Goal: Task Accomplishment & Management: Manage account settings

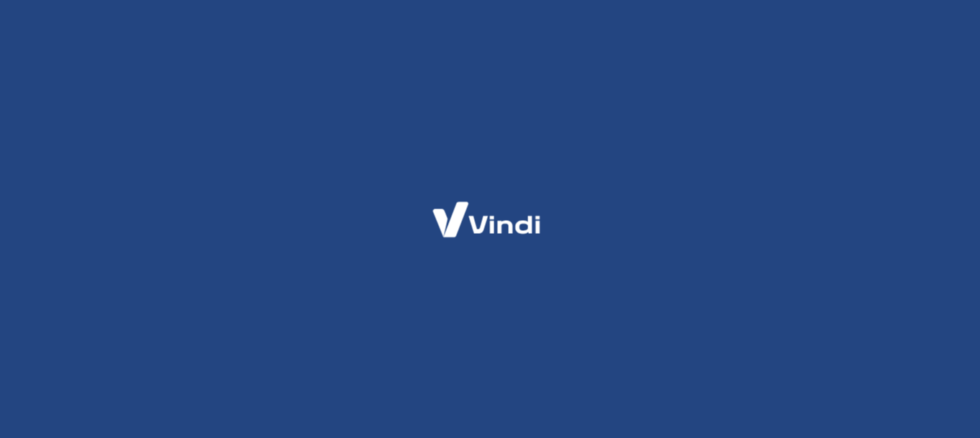
click at [550, 177] on div at bounding box center [490, 219] width 980 height 438
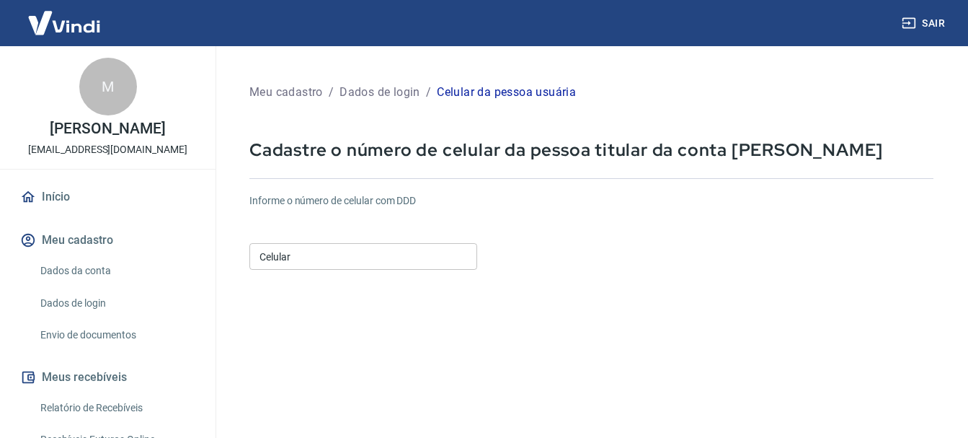
click at [371, 180] on div "Meu cadastro / Dados de login / Celular da pessoa usuária Cadastre o número de …" at bounding box center [591, 341] width 719 height 557
click at [350, 295] on form "Informe o número de celular com DDD Celular Celular Continuar Cancelar" at bounding box center [591, 393] width 684 height 422
click at [373, 254] on input "Celular" at bounding box center [363, 256] width 228 height 27
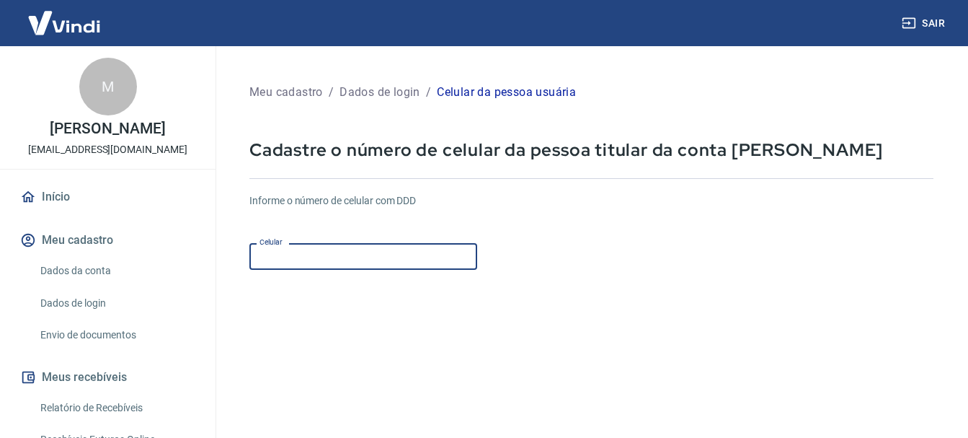
type input "[PHONE_NUMBER]"
click at [624, 259] on div "Informe o número de celular com DDD Celular [PHONE_NUMBER] Celular" at bounding box center [591, 232] width 684 height 79
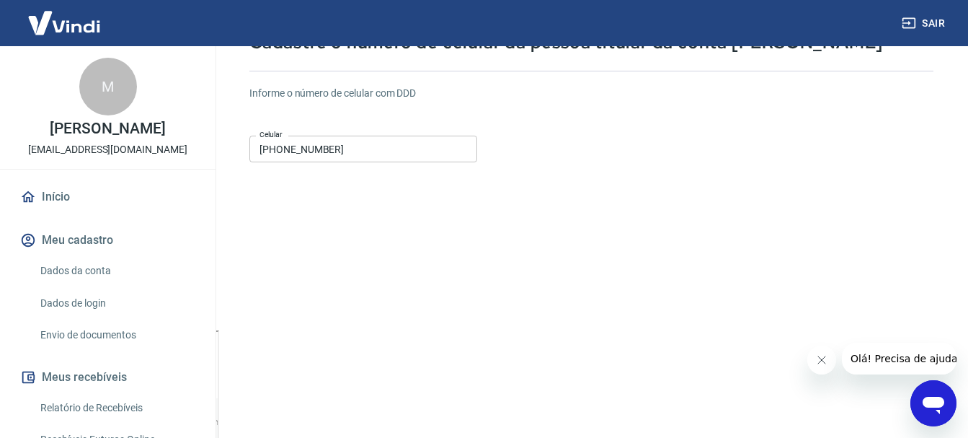
scroll to position [216, 0]
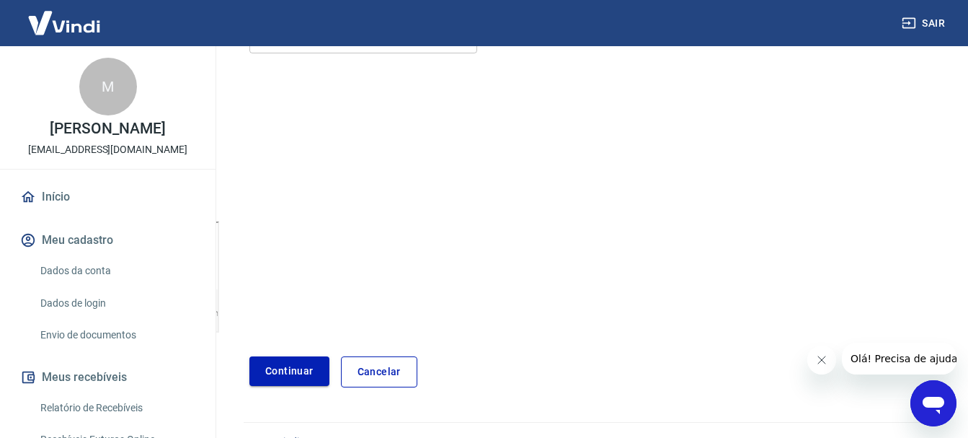
click at [303, 370] on button "Continuar" at bounding box center [289, 371] width 80 height 30
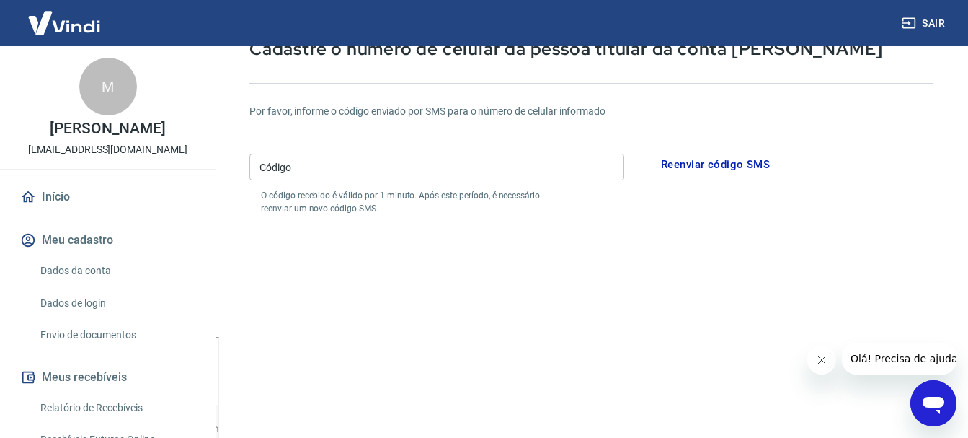
scroll to position [72, 0]
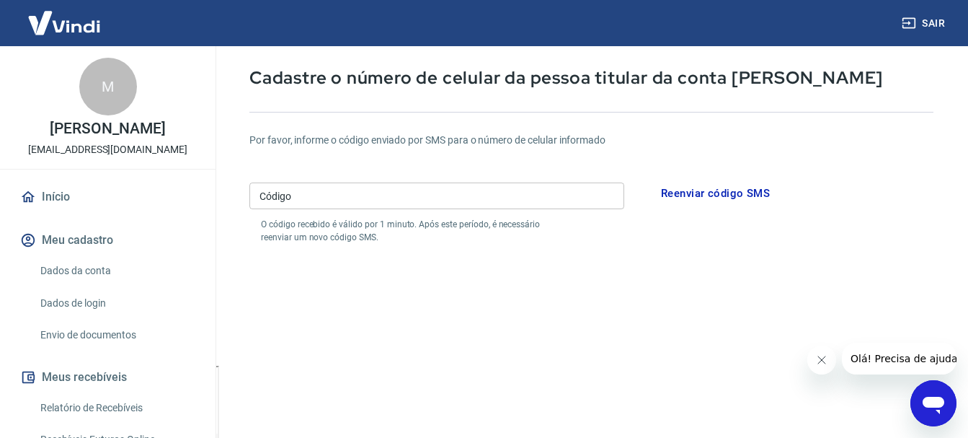
click at [508, 200] on input "Código" at bounding box center [436, 195] width 375 height 27
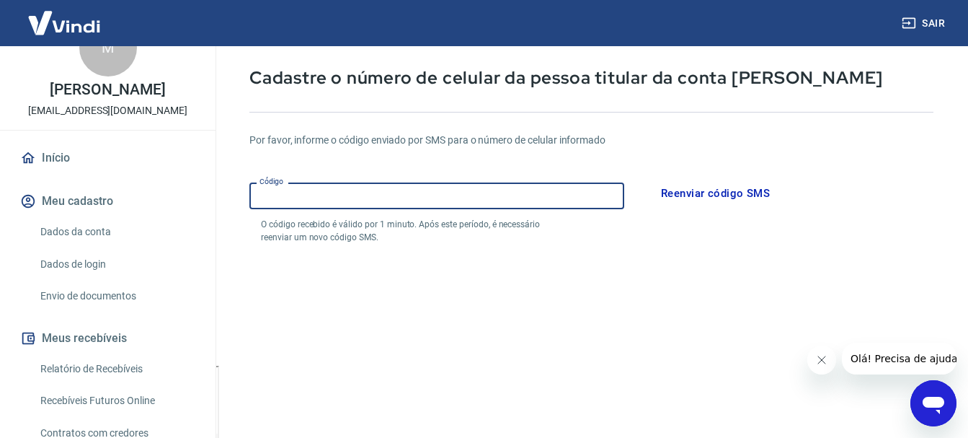
scroll to position [38, 0]
click at [687, 193] on button "Reenviar código SMS" at bounding box center [715, 193] width 125 height 30
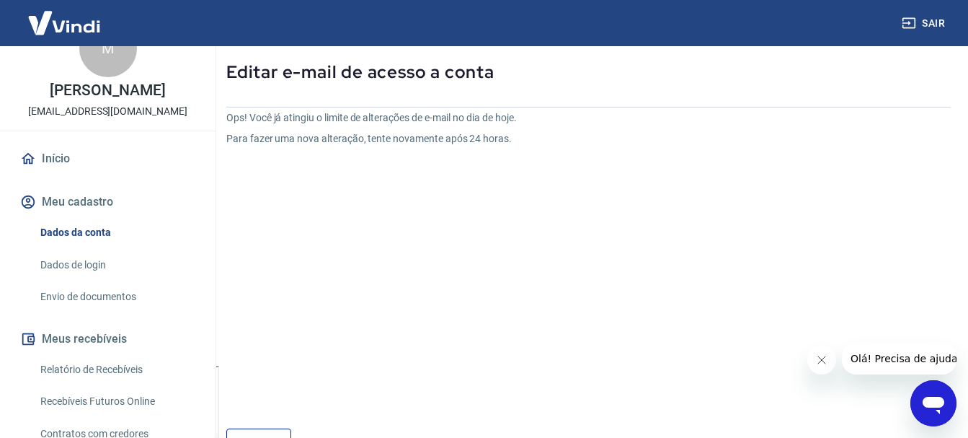
click at [107, 247] on link "Dados da conta" at bounding box center [117, 233] width 164 height 30
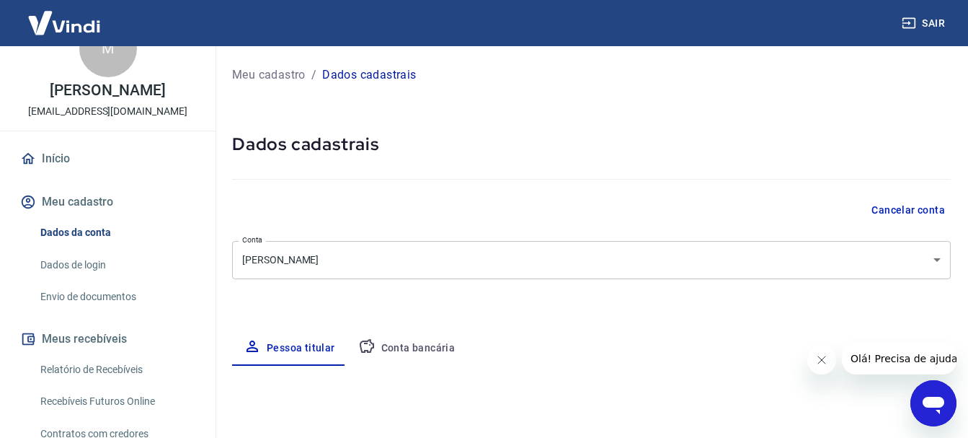
select select "GO"
type input "[PHONE_NUMBER]"
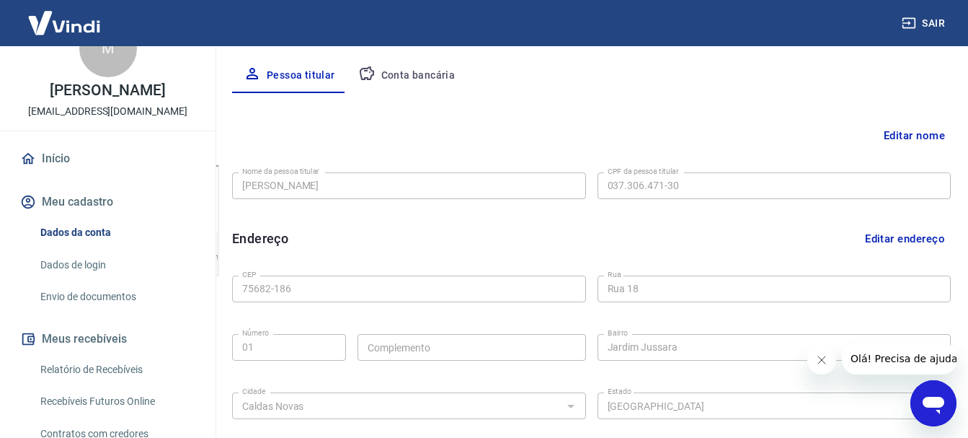
scroll to position [269, 0]
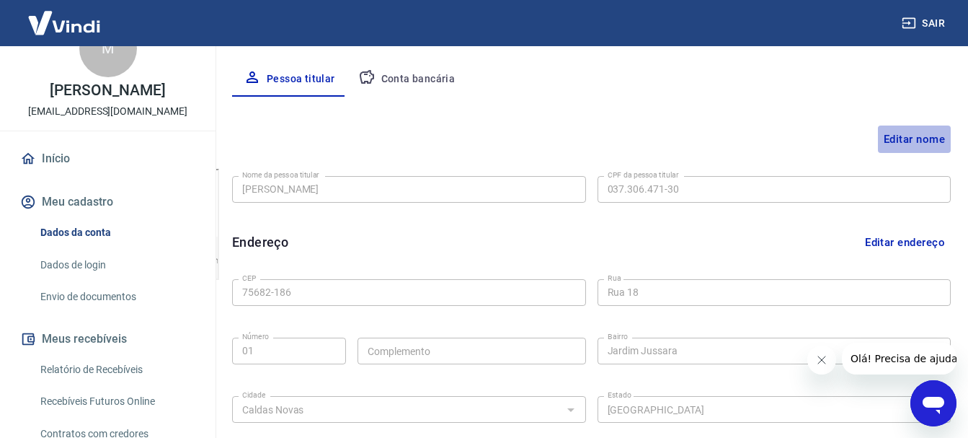
click at [884, 135] on button "Editar nome" at bounding box center [914, 138] width 73 height 27
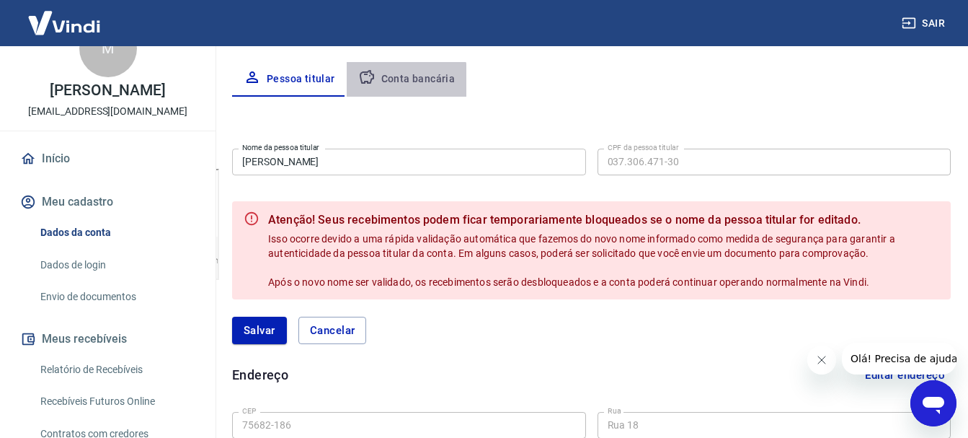
click at [399, 84] on button "Conta bancária" at bounding box center [407, 79] width 120 height 35
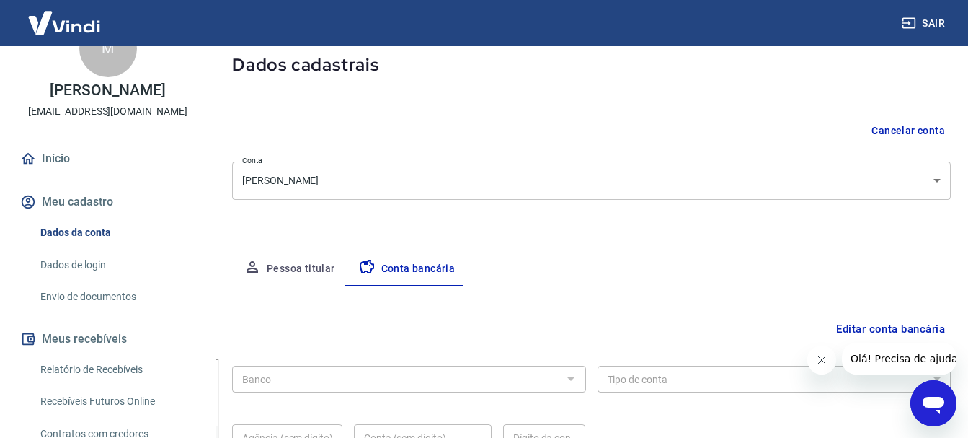
scroll to position [219, 0]
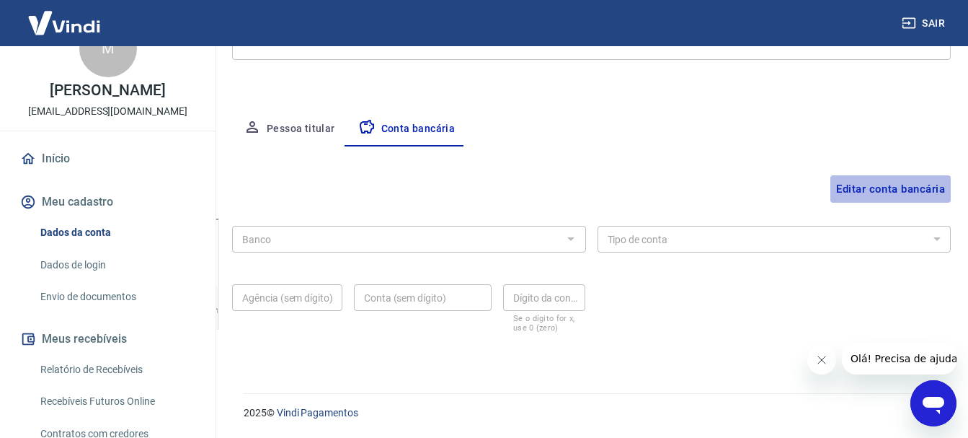
click at [868, 190] on button "Editar conta bancária" at bounding box center [890, 188] width 120 height 27
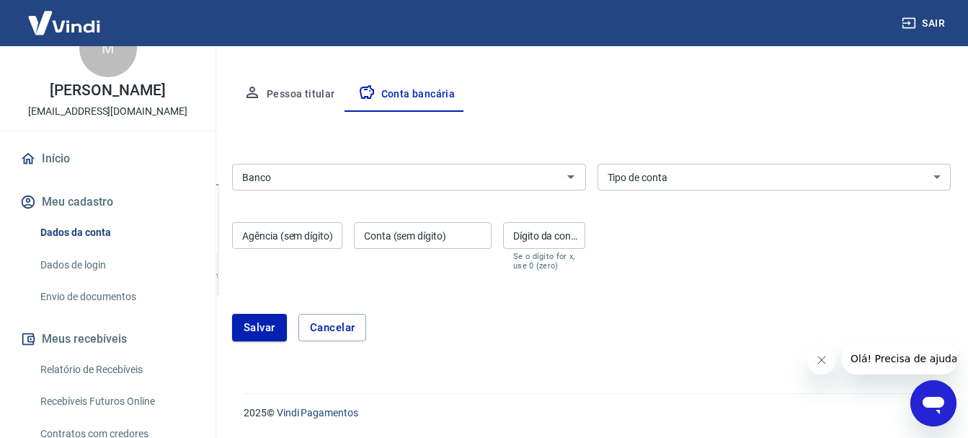
scroll to position [37, 0]
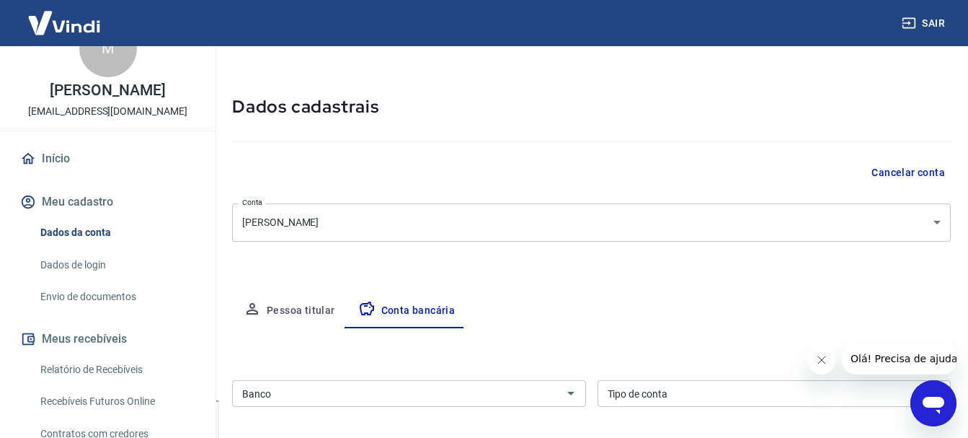
click at [286, 325] on button "Pessoa titular" at bounding box center [289, 310] width 115 height 35
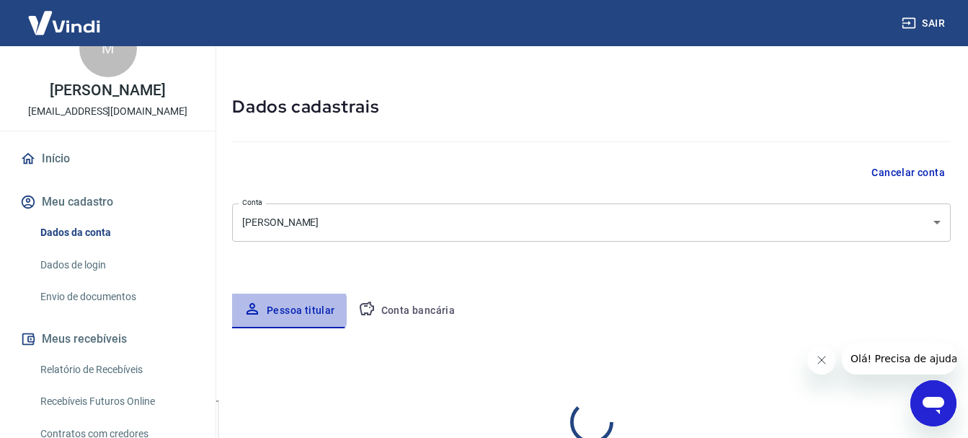
click at [287, 310] on button "Pessoa titular" at bounding box center [289, 310] width 115 height 35
select select "GO"
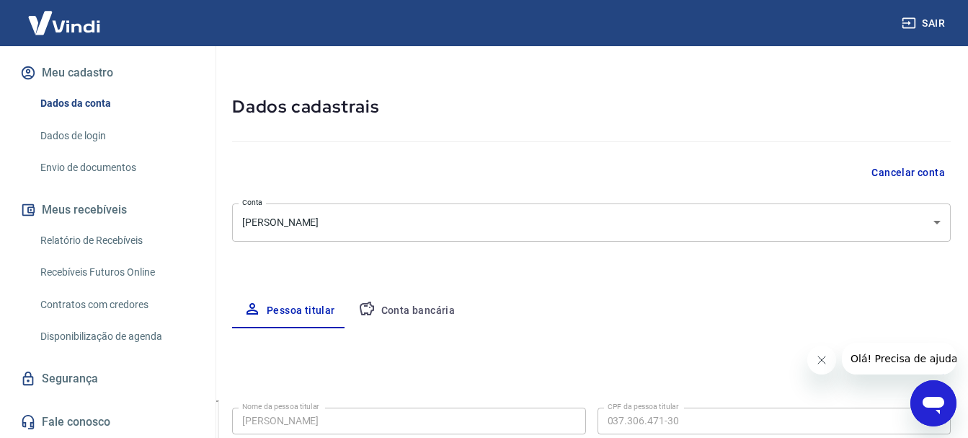
scroll to position [182, 0]
